Goal: Communication & Community: Answer question/provide support

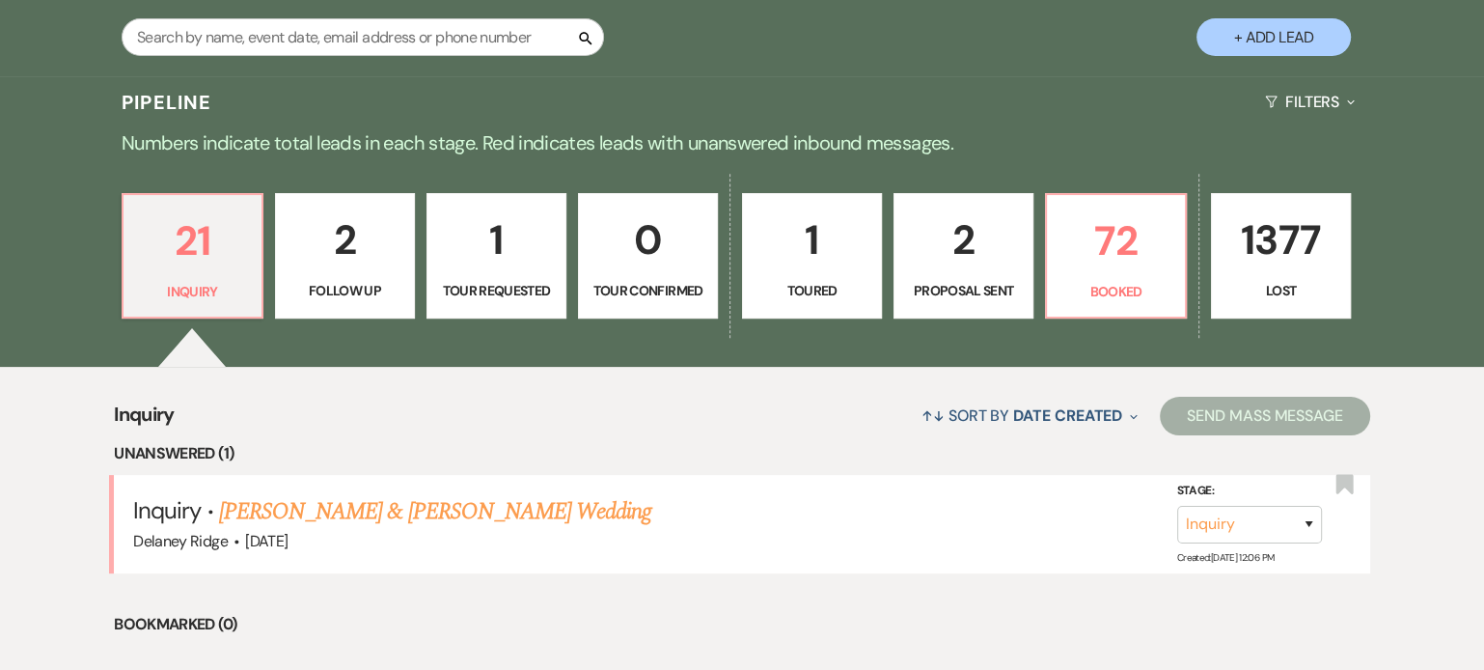
scroll to position [386, 0]
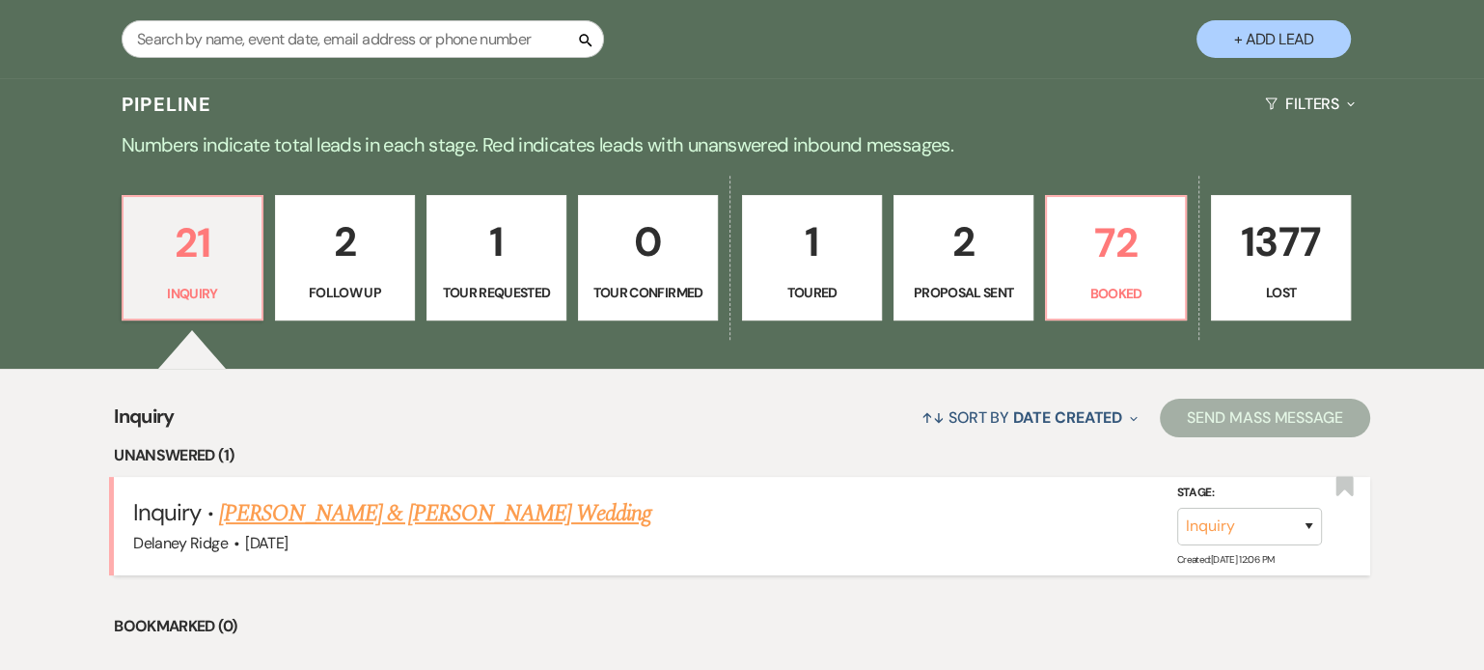
click at [438, 525] on link "Jay Yaldor & Stephanie Phillips's Wedding" at bounding box center [435, 513] width 432 height 35
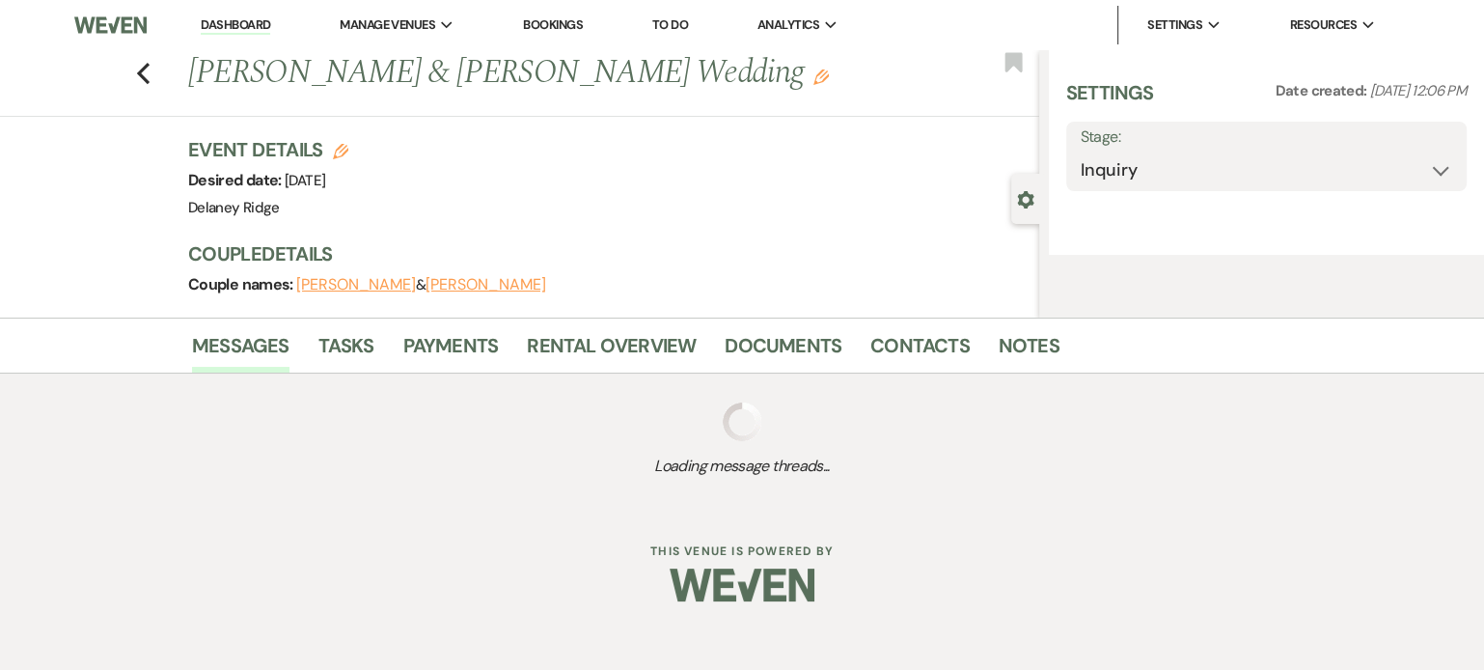
select select "5"
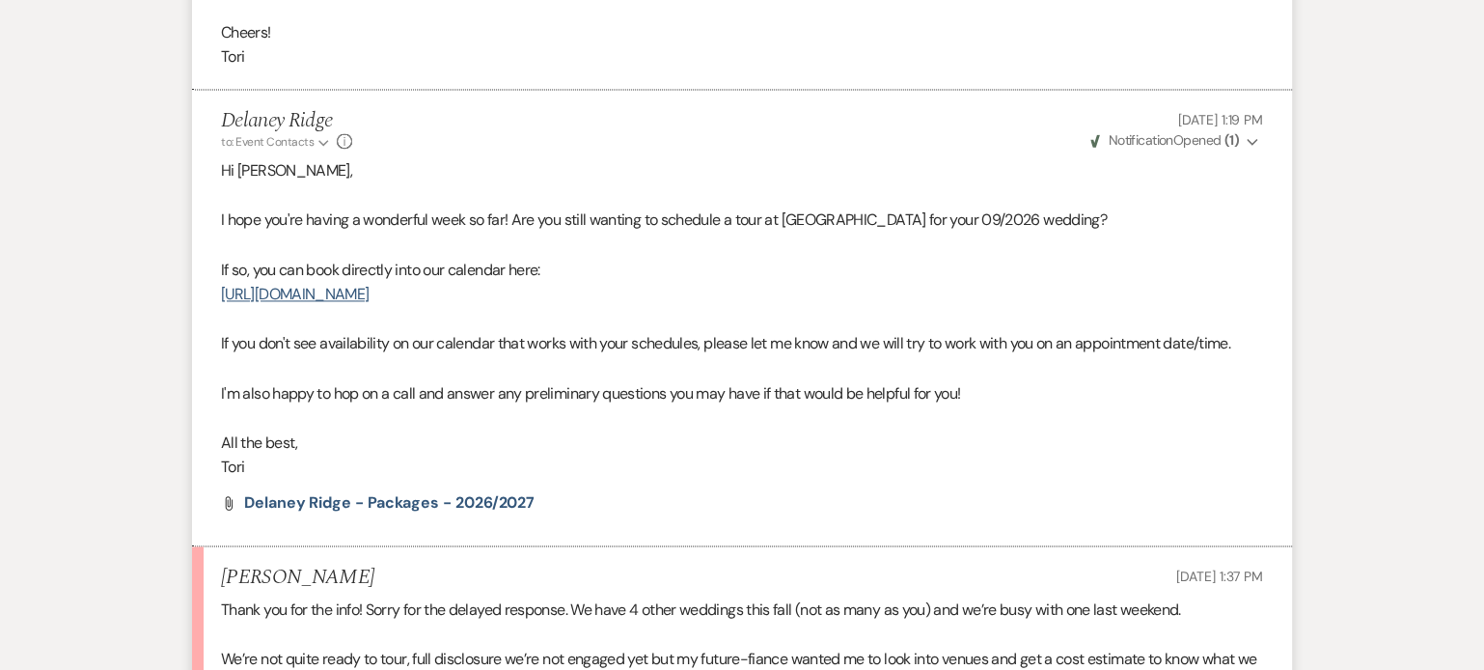
scroll to position [2977, 0]
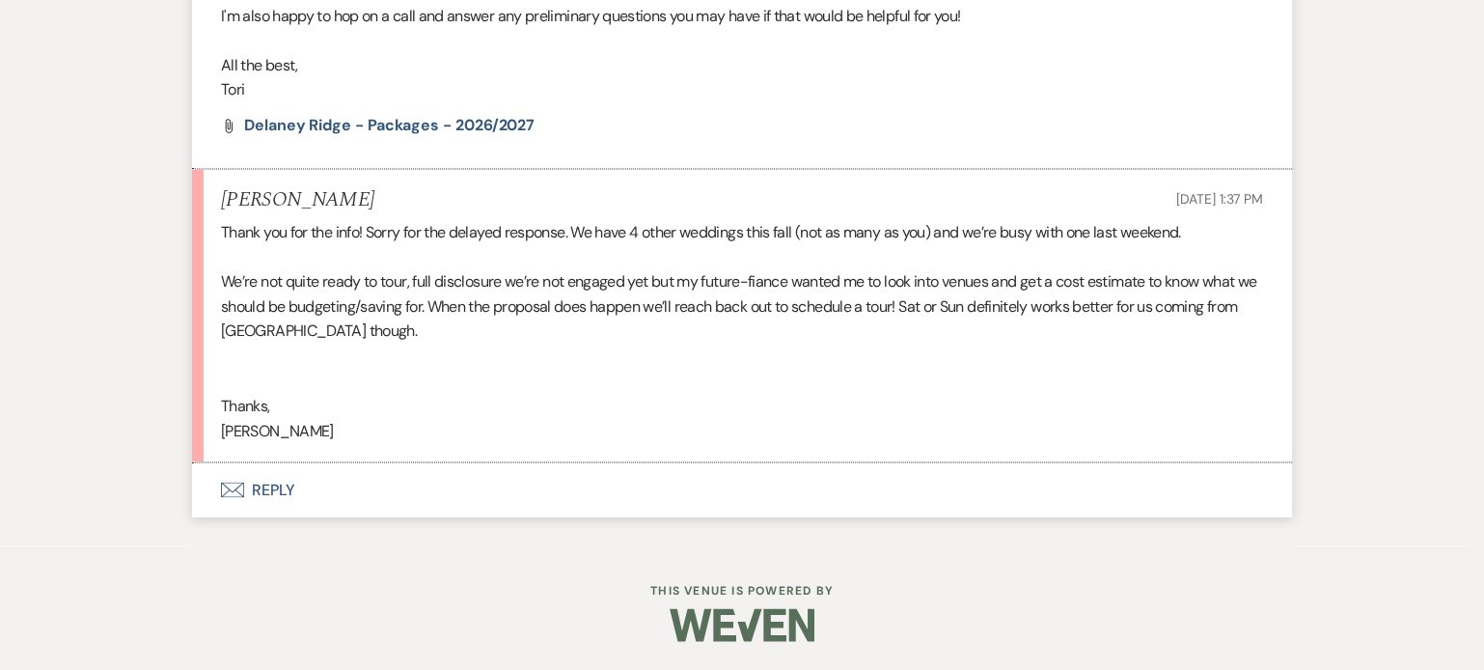
click at [260, 476] on button "Envelope Reply" at bounding box center [742, 489] width 1100 height 54
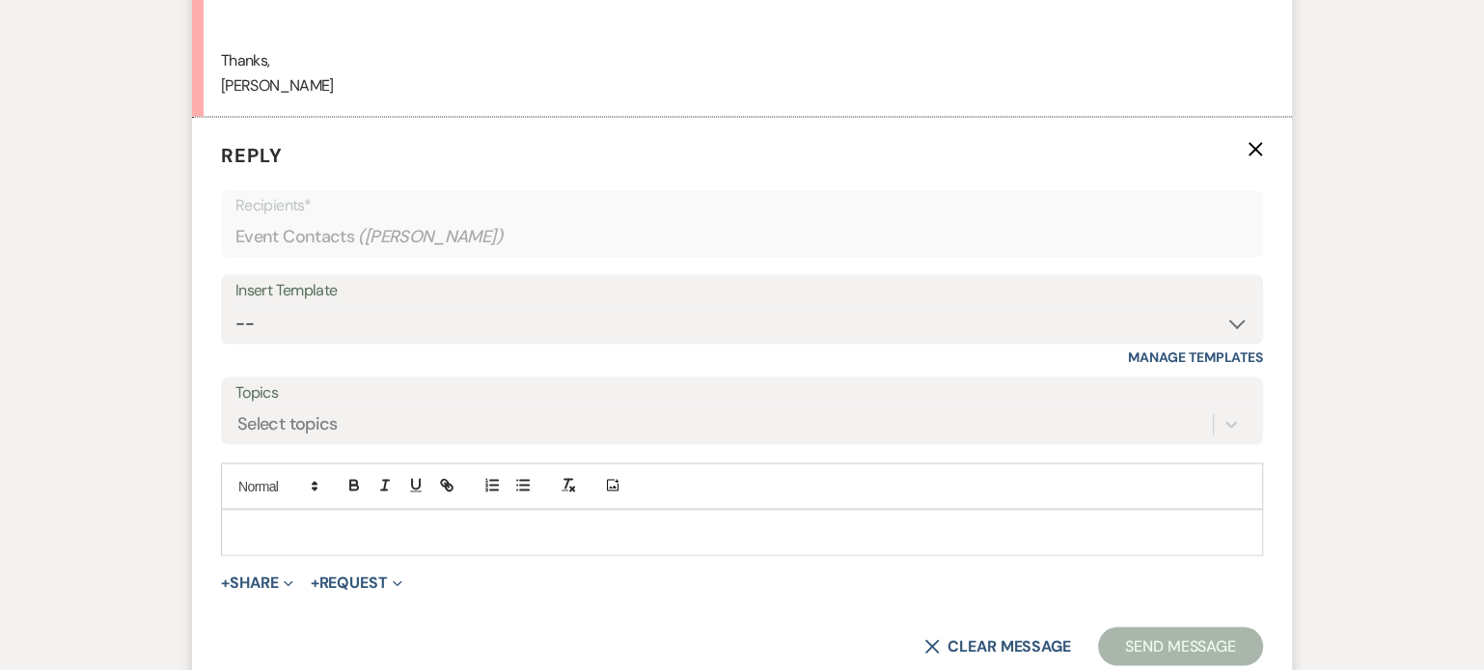
scroll to position [3304, 0]
click at [357, 541] on p at bounding box center [741, 530] width 1011 height 21
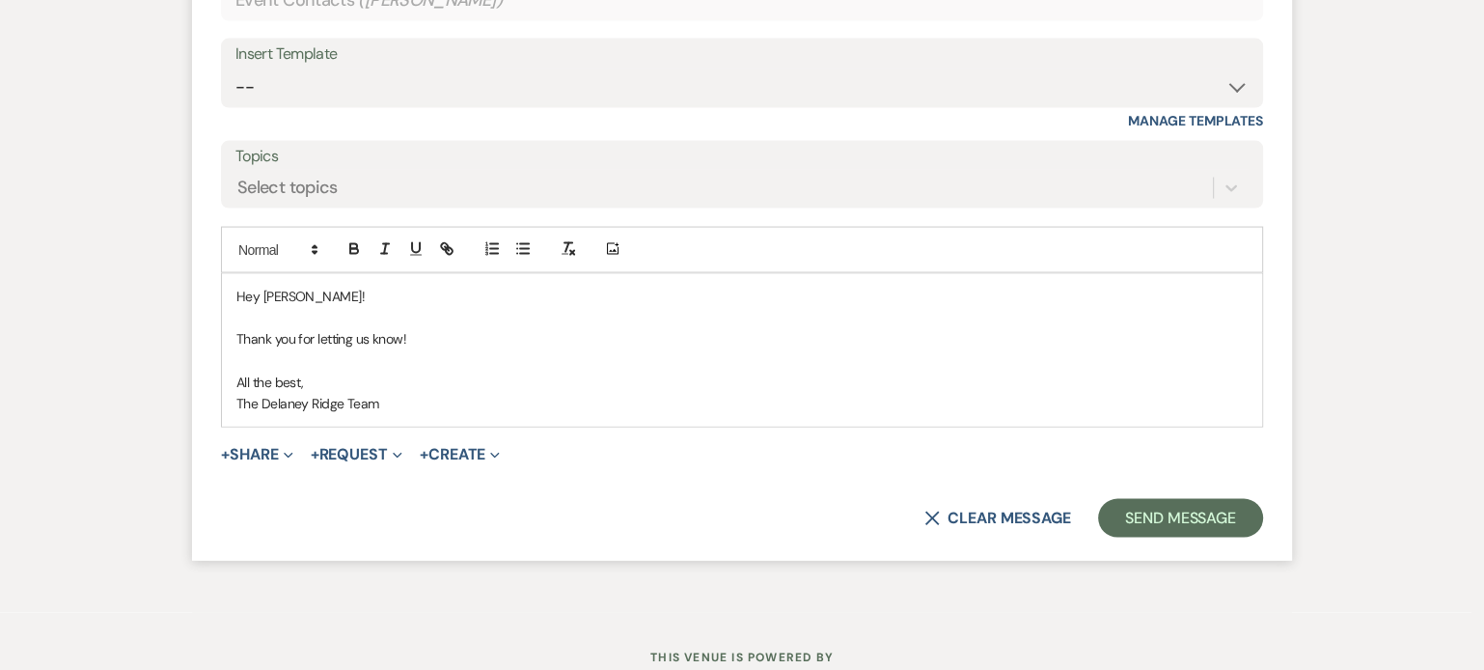
scroll to position [3553, 0]
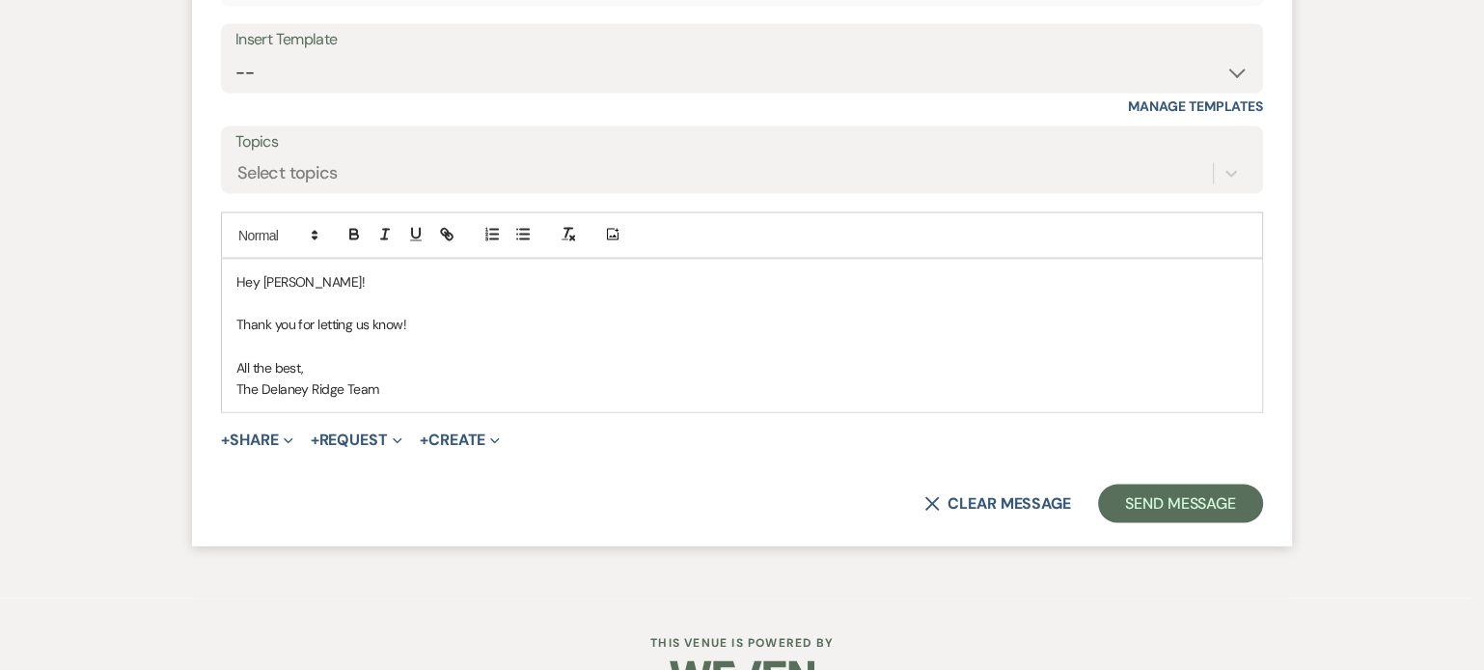
click at [1184, 500] on form "Reply X Saving draft... Recipients* Event Contacts ( Stephanie Phillips ) Inser…" at bounding box center [742, 206] width 1100 height 679
click at [1184, 512] on button "Send Message" at bounding box center [1180, 504] width 165 height 39
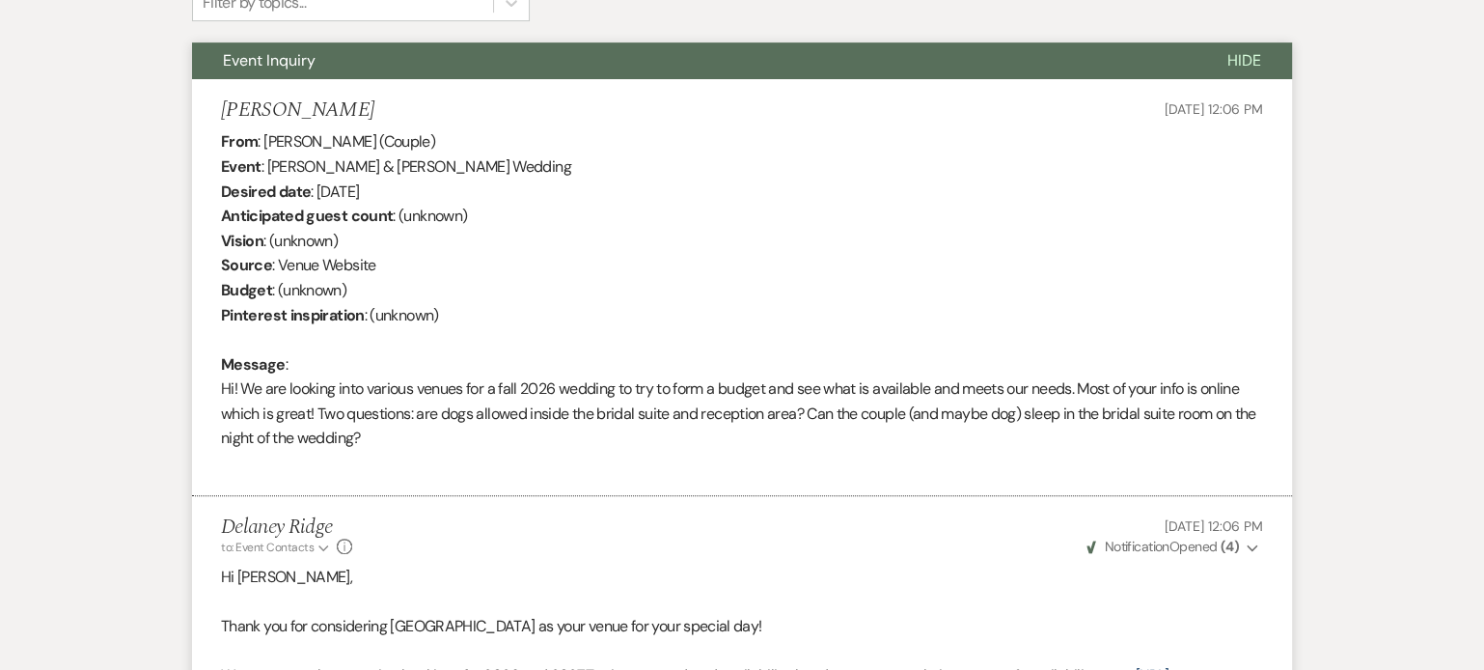
scroll to position [0, 0]
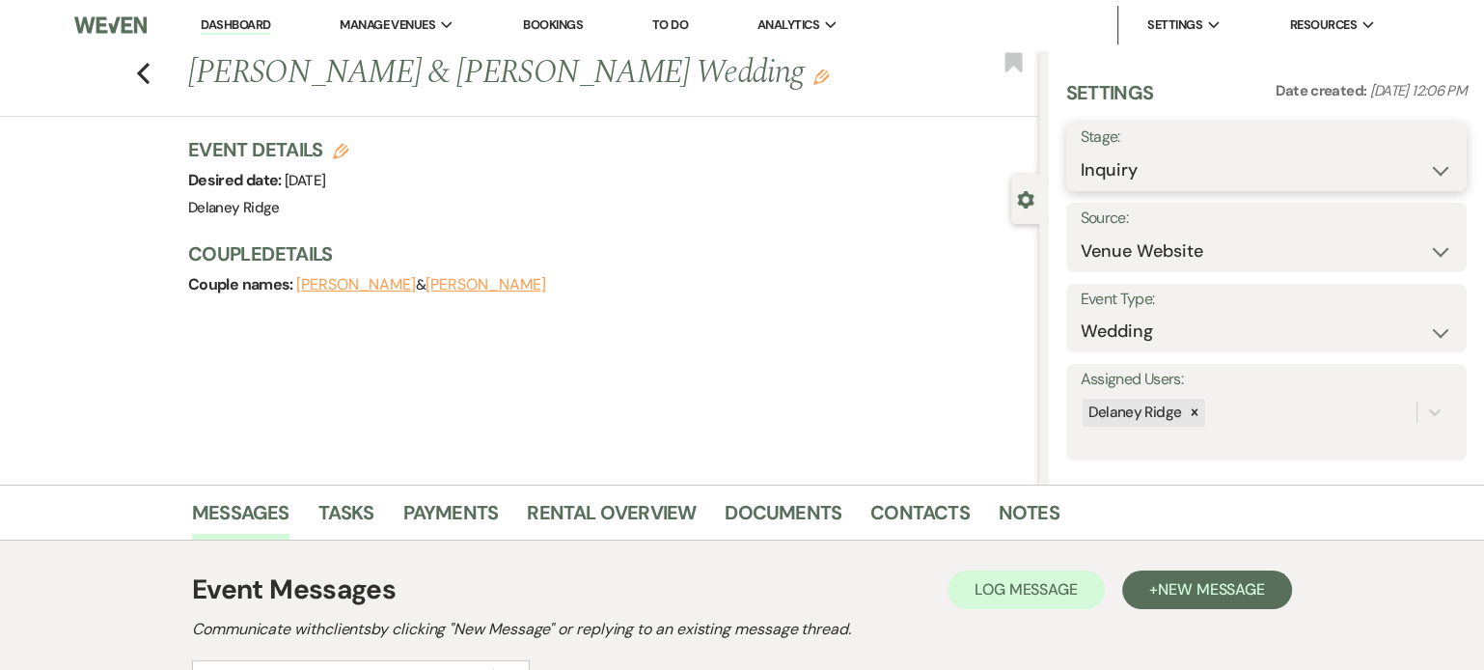
click at [1195, 160] on select "Inquiry Follow Up Tour Requested Tour Confirmed Toured Proposal Sent Booked Lost" at bounding box center [1267, 171] width 372 height 38
select select "9"
click at [1081, 152] on select "Inquiry Follow Up Tour Requested Tour Confirmed Toured Proposal Sent Booked Lost" at bounding box center [1267, 171] width 372 height 38
click at [1420, 142] on button "Save" at bounding box center [1425, 156] width 83 height 39
click at [226, 16] on link "Dashboard" at bounding box center [235, 25] width 69 height 18
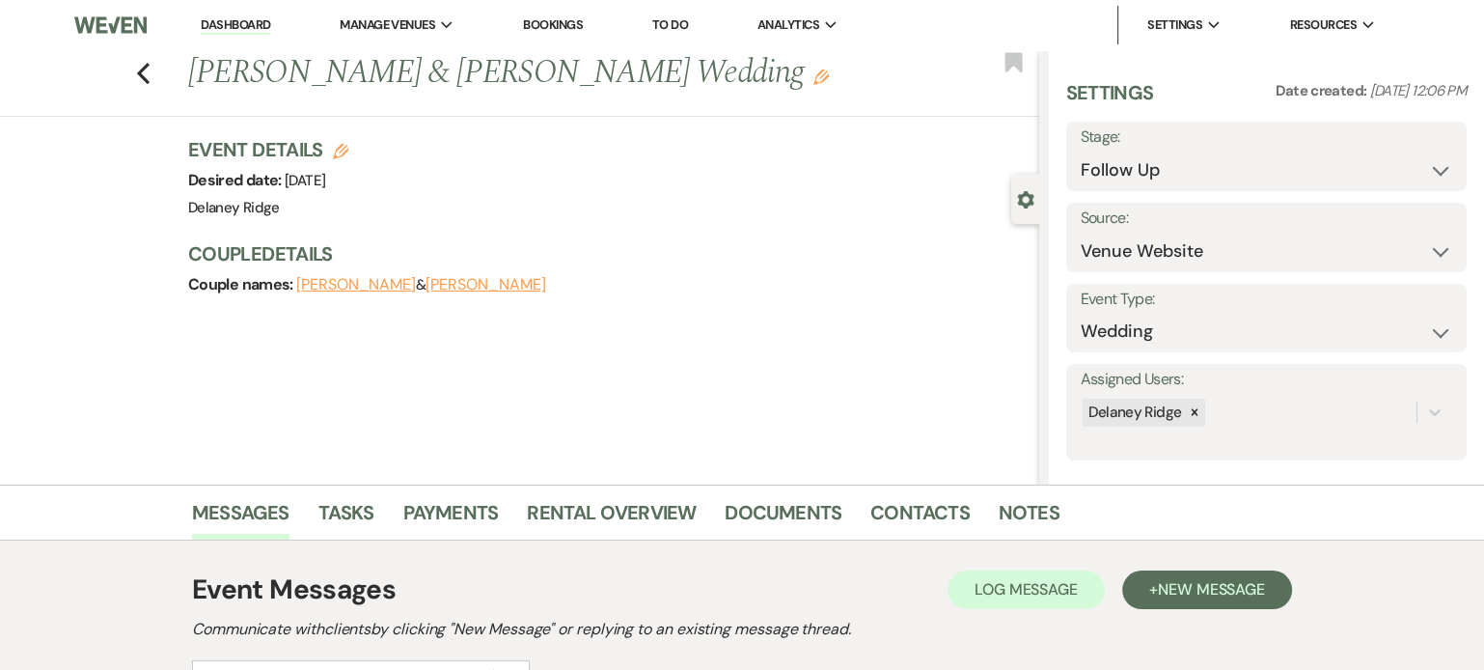
select select "9"
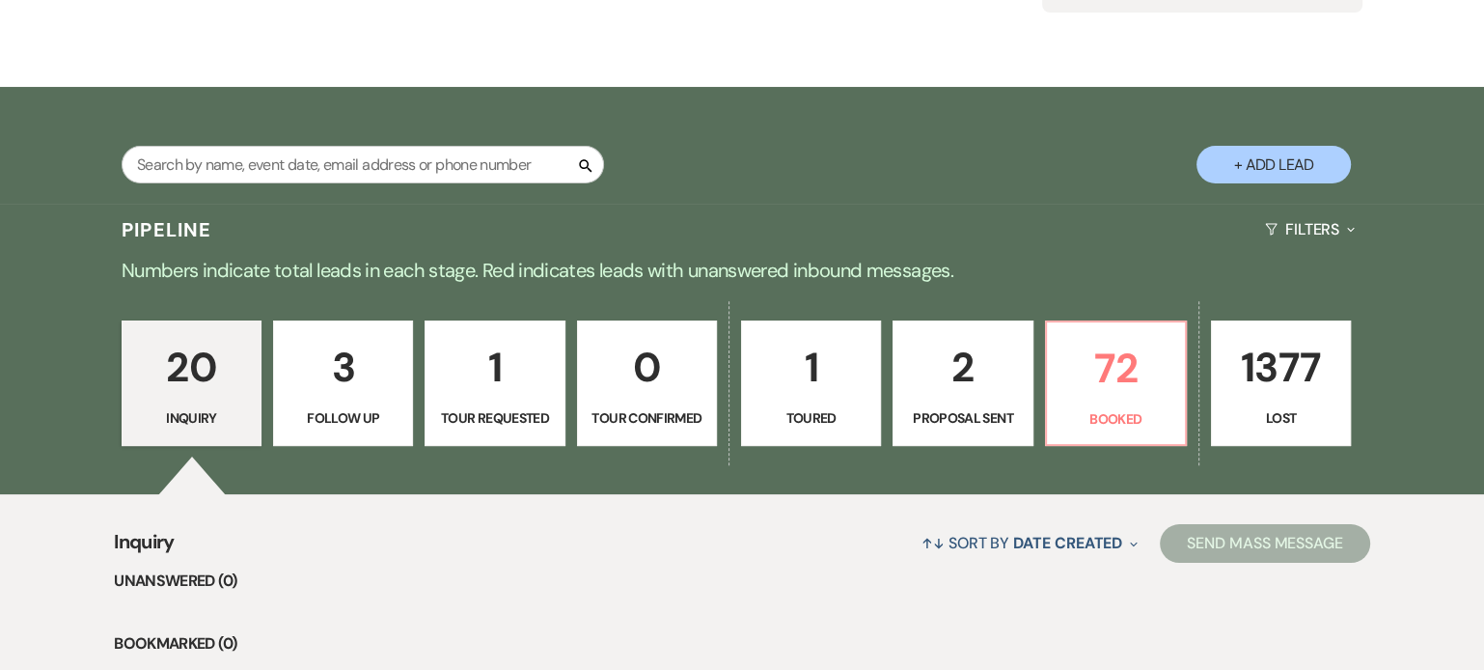
scroll to position [262, 0]
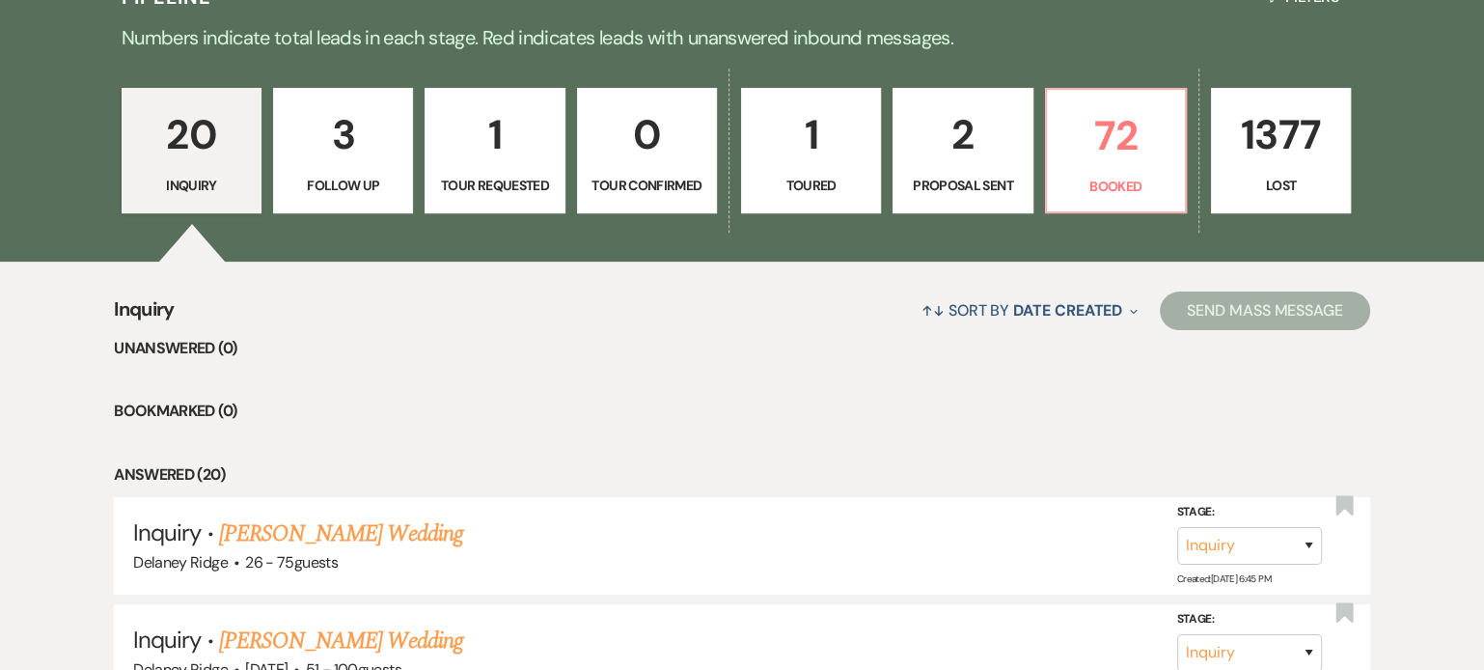
scroll to position [489, 0]
